Goal: Information Seeking & Learning: Learn about a topic

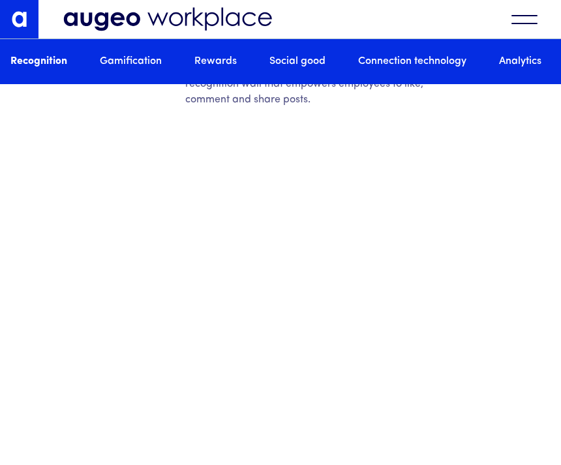
scroll to position [2179, 0]
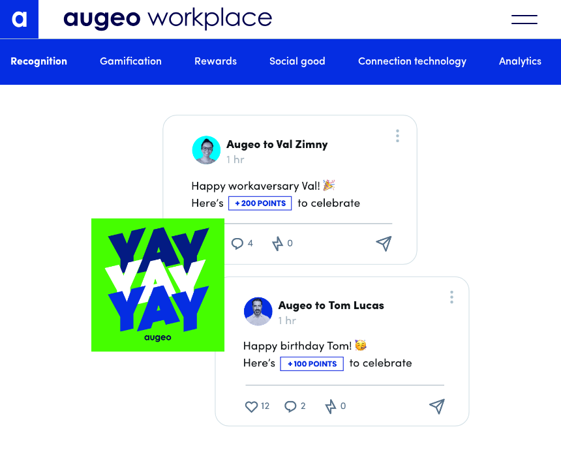
click at [532, 18] on div "menu" at bounding box center [525, 19] width 46 height 29
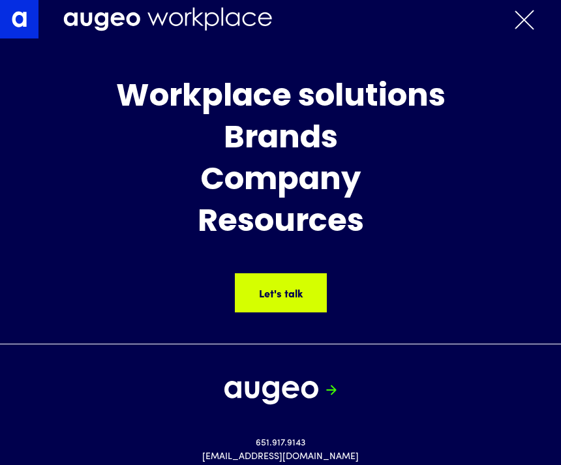
scroll to position [2645, 0]
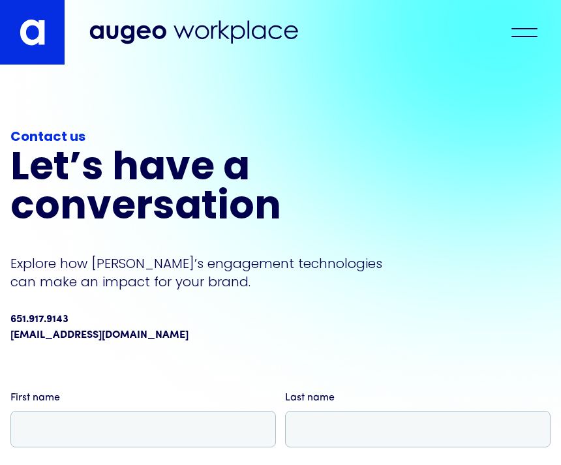
click at [534, 29] on div "menu" at bounding box center [524, 28] width 26 height 1
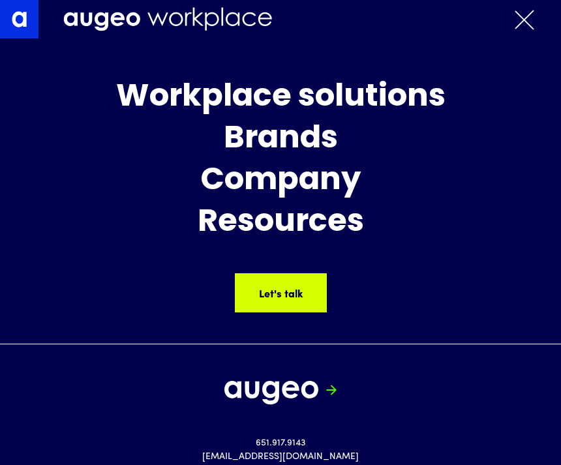
scroll to position [65, 0]
click at [254, 399] on img at bounding box center [271, 393] width 94 height 24
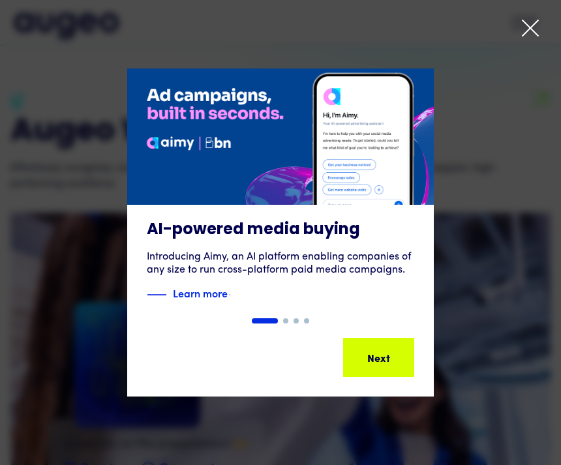
scroll to position [988, 0]
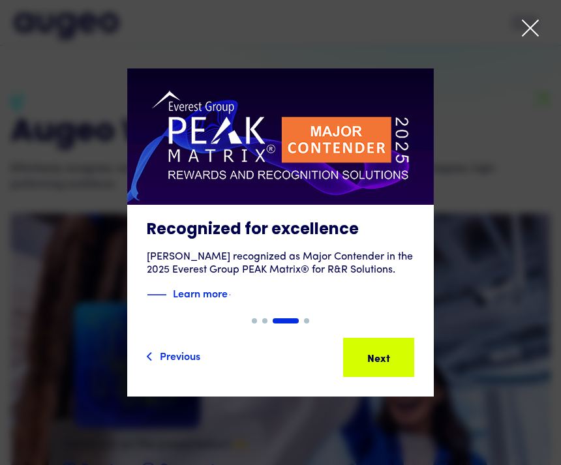
click at [365, 376] on div "Next Next Next Next" at bounding box center [378, 357] width 68 height 37
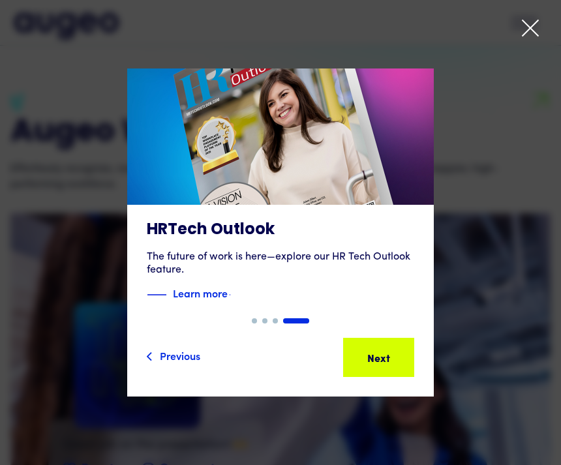
click at [381, 365] on div "Next" at bounding box center [378, 358] width 23 height 16
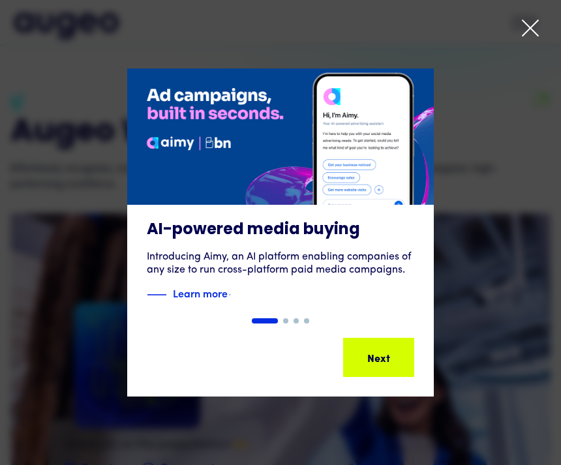
click at [381, 365] on div "Next" at bounding box center [392, 358] width 23 height 16
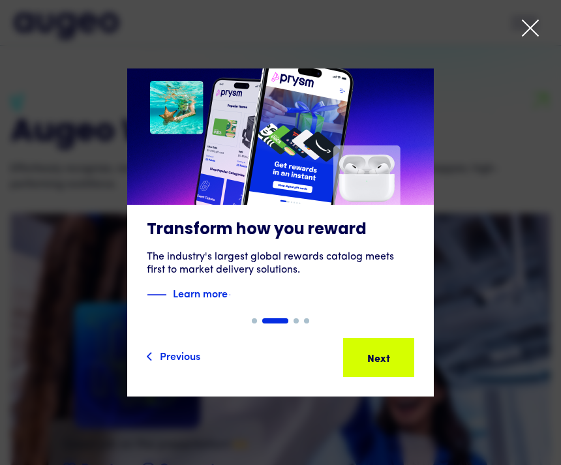
click at [382, 365] on div "Next" at bounding box center [372, 358] width 23 height 16
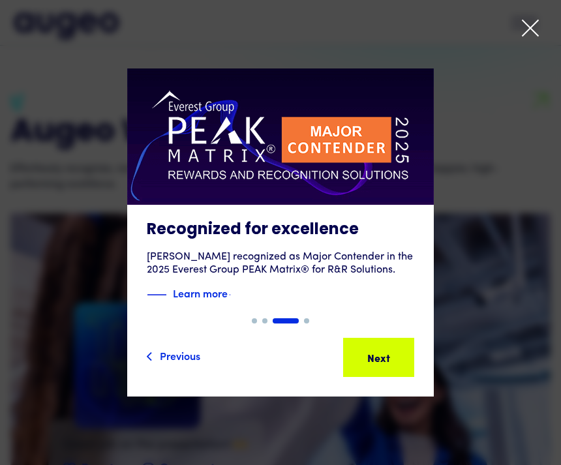
click at [376, 365] on div "Next" at bounding box center [387, 358] width 23 height 16
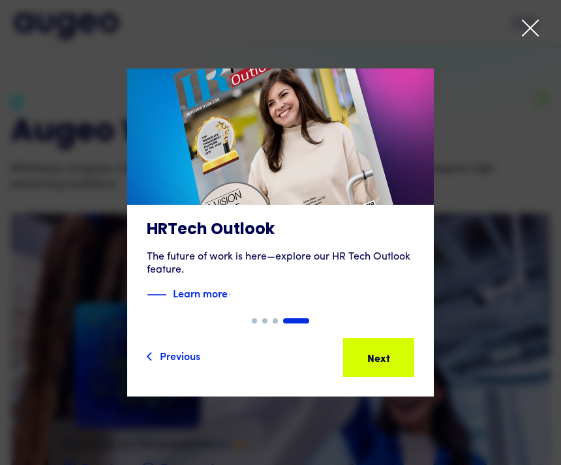
click at [379, 397] on div "Previous Next Next Next Next Next" at bounding box center [280, 357] width 307 height 78
click at [384, 365] on div "Next" at bounding box center [381, 358] width 23 height 16
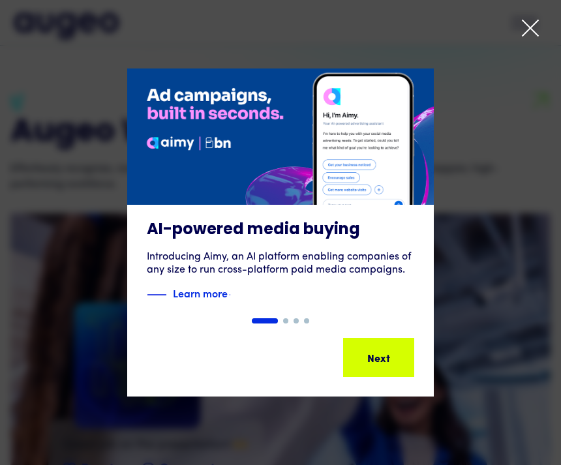
click at [387, 365] on div "Next" at bounding box center [398, 358] width 23 height 16
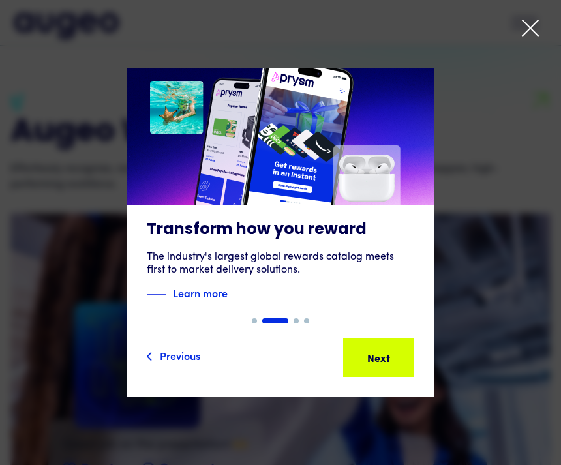
click at [383, 365] on div "Next" at bounding box center [372, 358] width 23 height 16
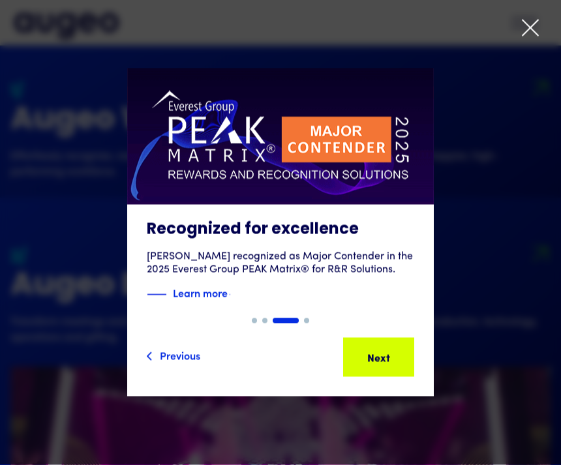
scroll to position [1402, 0]
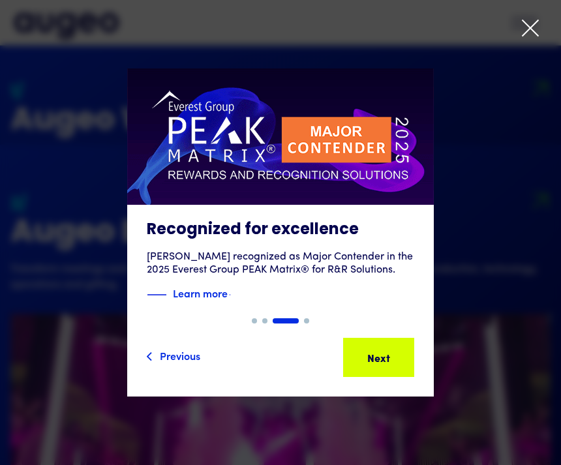
click at [533, 28] on icon at bounding box center [531, 28] width 20 height 20
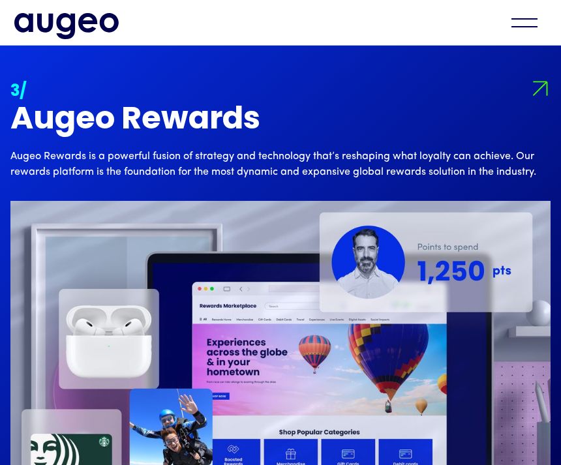
scroll to position [2040, 0]
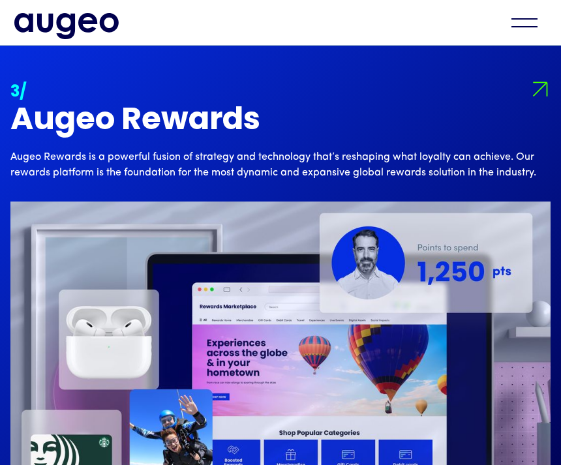
click at [538, 104] on img at bounding box center [539, 88] width 29 height 29
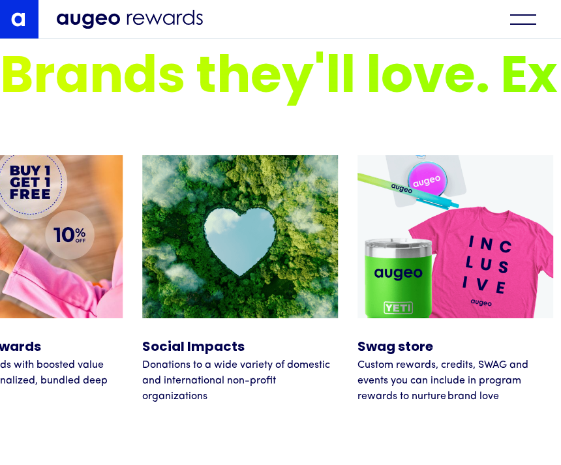
scroll to position [5473, 0]
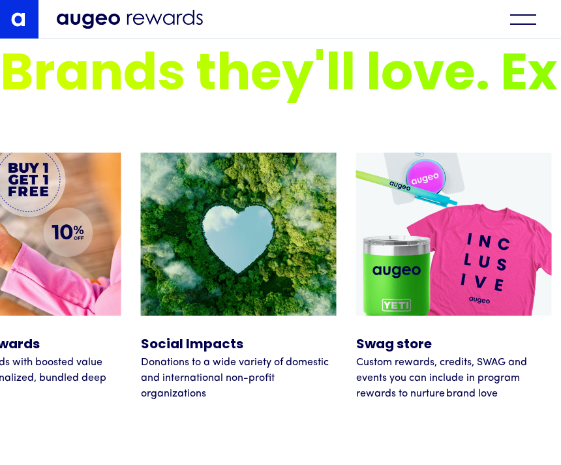
click at [525, 18] on div "menu" at bounding box center [523, 19] width 26 height 10
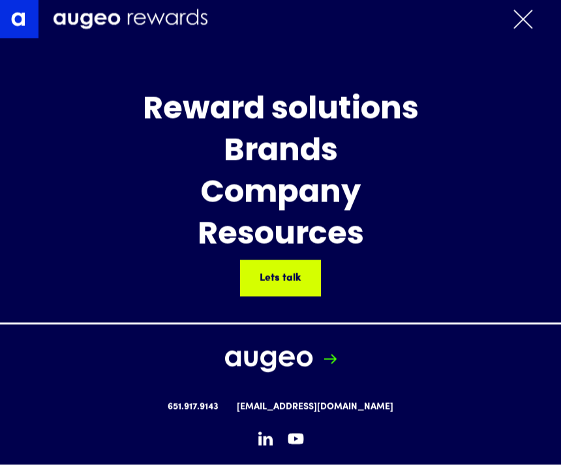
scroll to position [5146, 0]
